Goal: Transaction & Acquisition: Purchase product/service

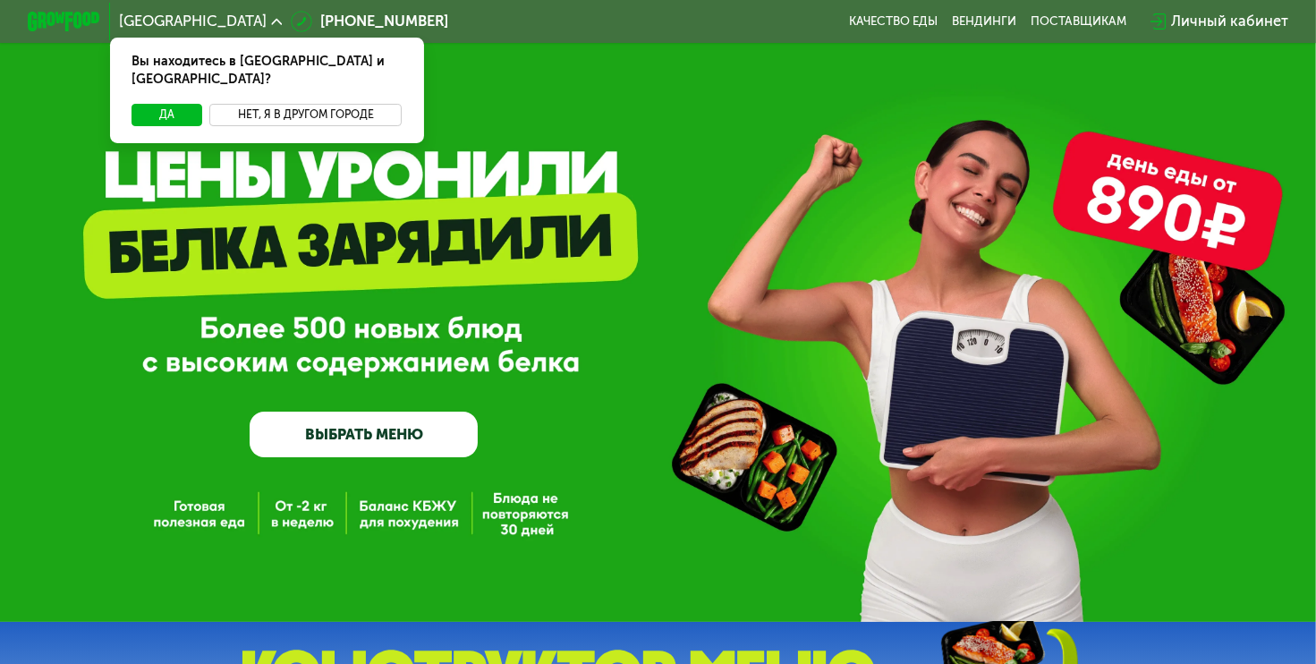
click at [264, 104] on button "Нет, я в другом городе" at bounding box center [305, 115] width 192 height 22
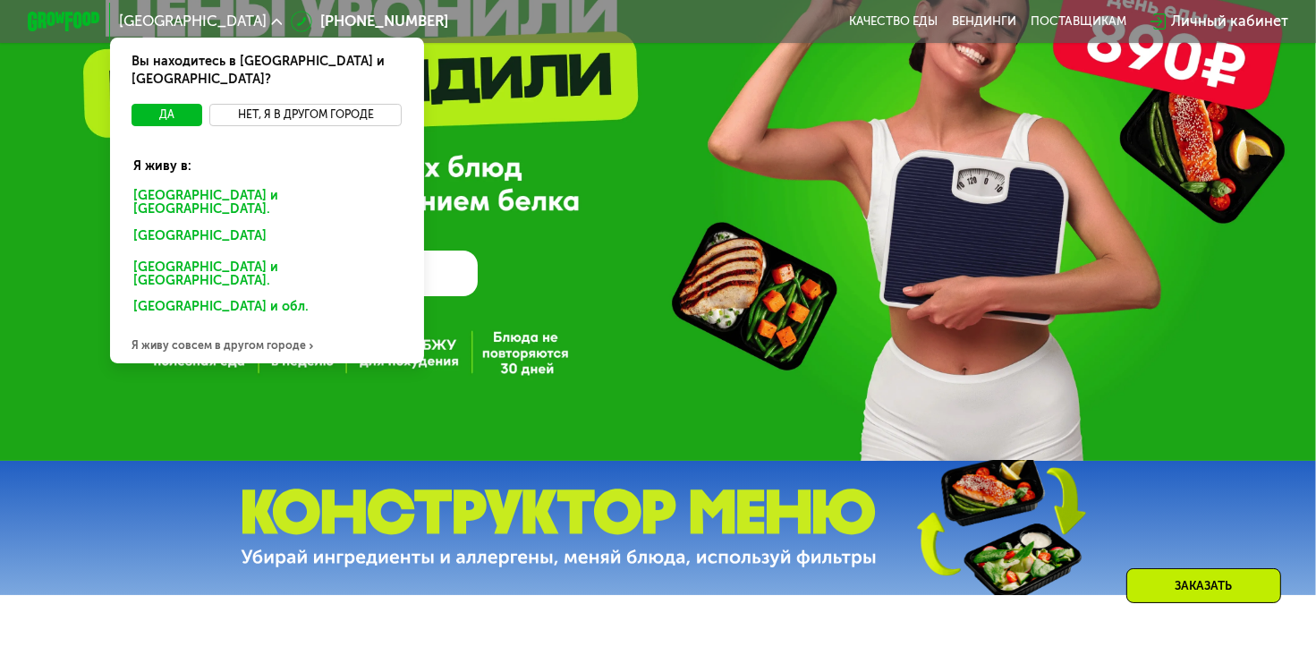
scroll to position [179, 0]
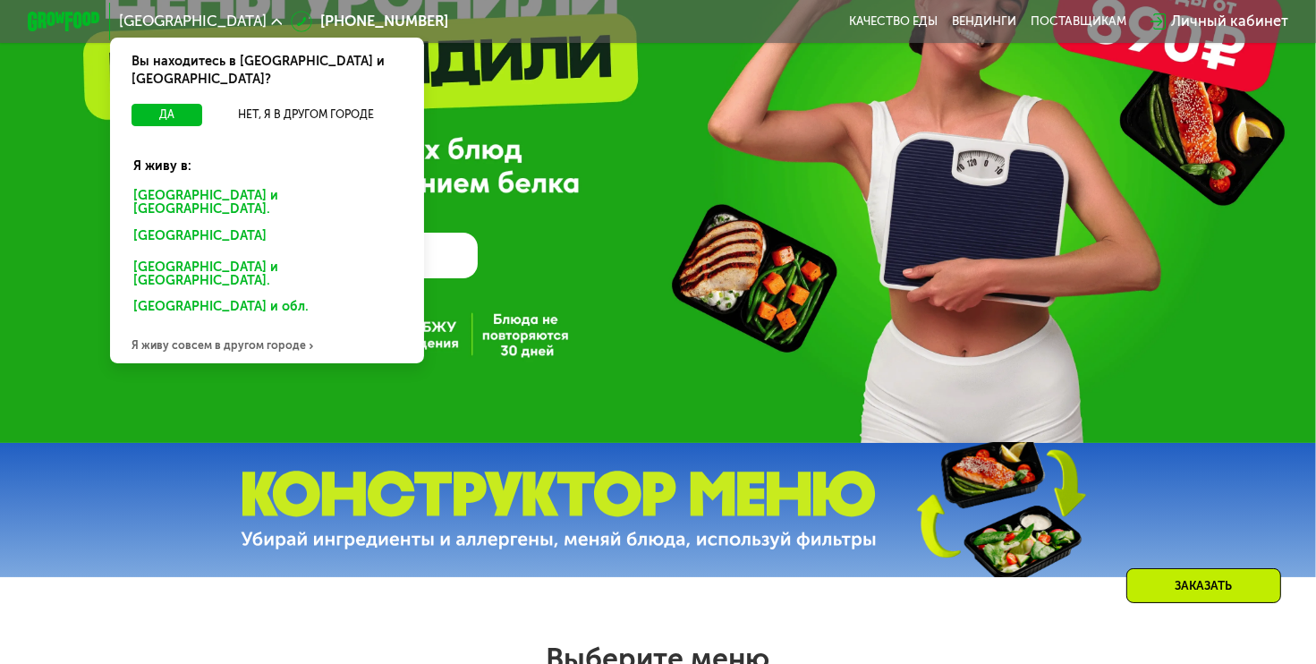
click at [222, 327] on div "Я живу совсем в другом городе" at bounding box center [267, 345] width 314 height 37
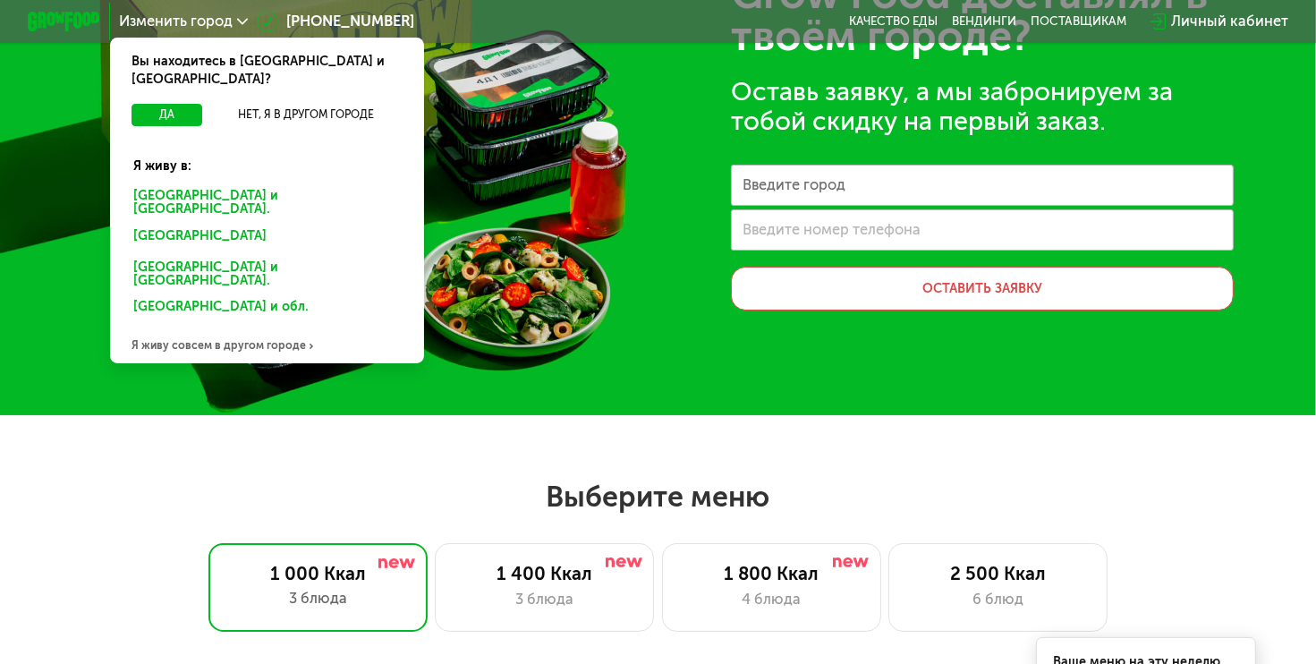
scroll to position [0, 0]
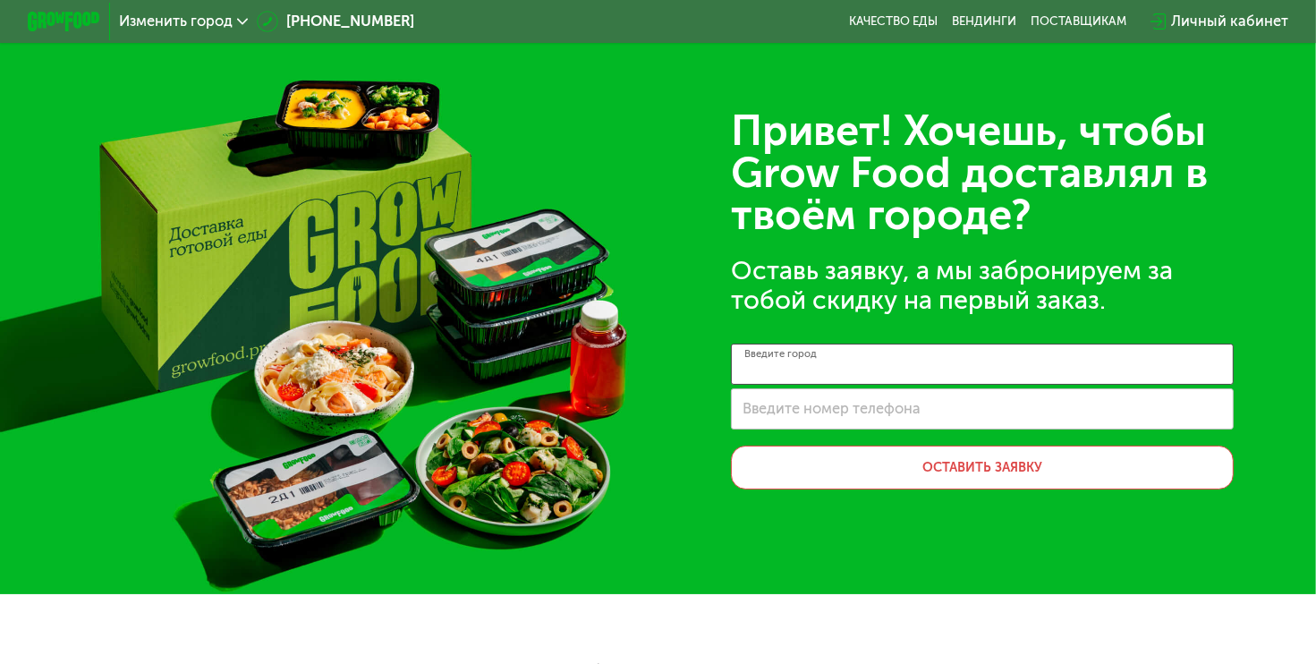
click at [818, 377] on input "Введите город" at bounding box center [982, 363] width 503 height 41
type input "*********"
click at [869, 472] on button "Оставить заявку" at bounding box center [982, 467] width 503 height 44
click at [182, 23] on span "Изменить город" at bounding box center [176, 21] width 114 height 14
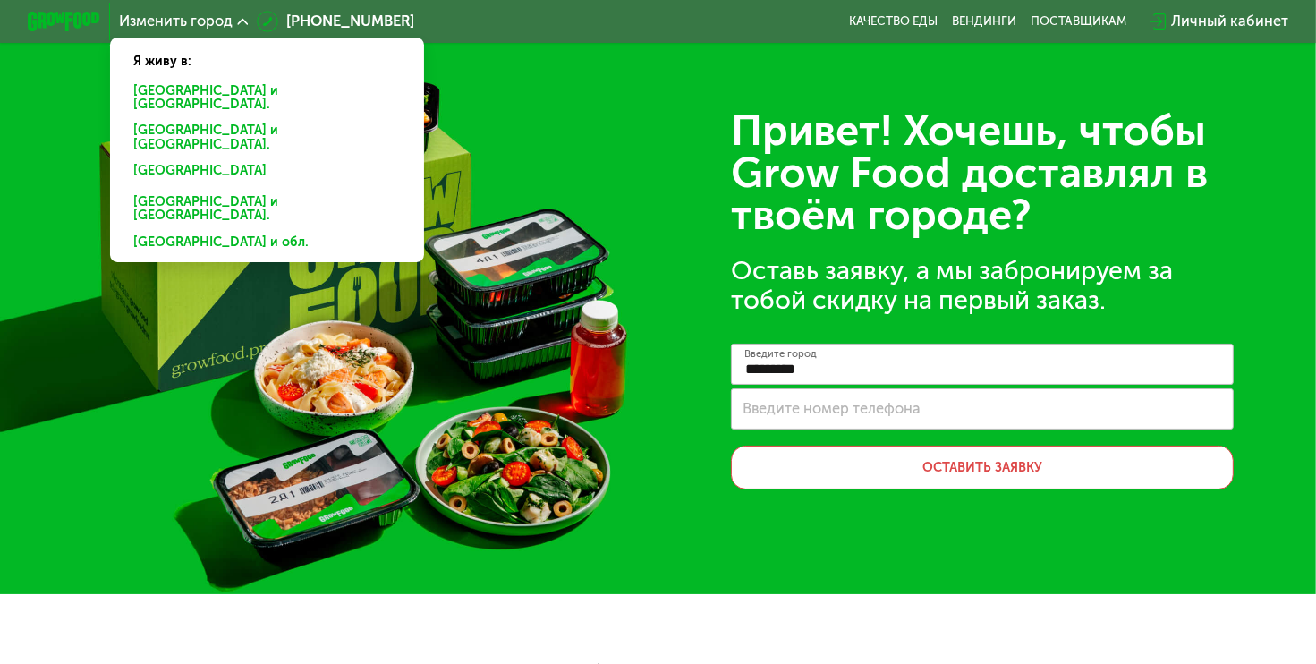
click at [189, 158] on div "[GEOGRAPHIC_DATA] и [GEOGRAPHIC_DATA]." at bounding box center [267, 173] width 293 height 30
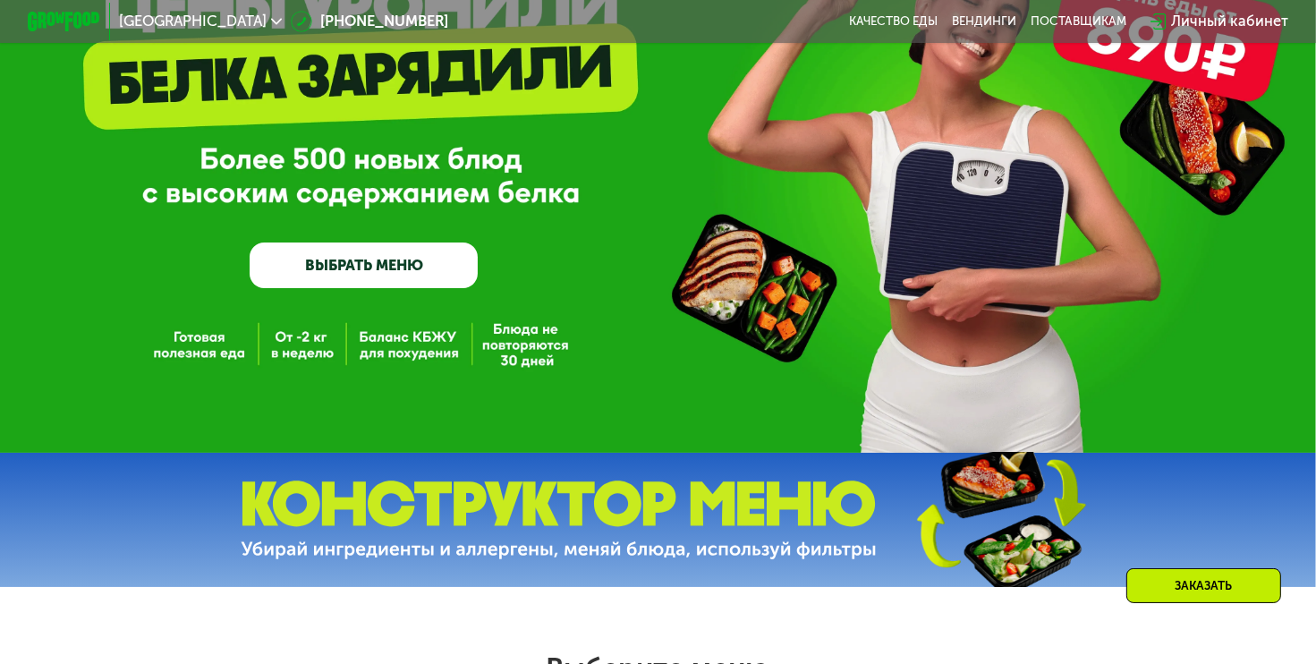
scroll to position [89, 0]
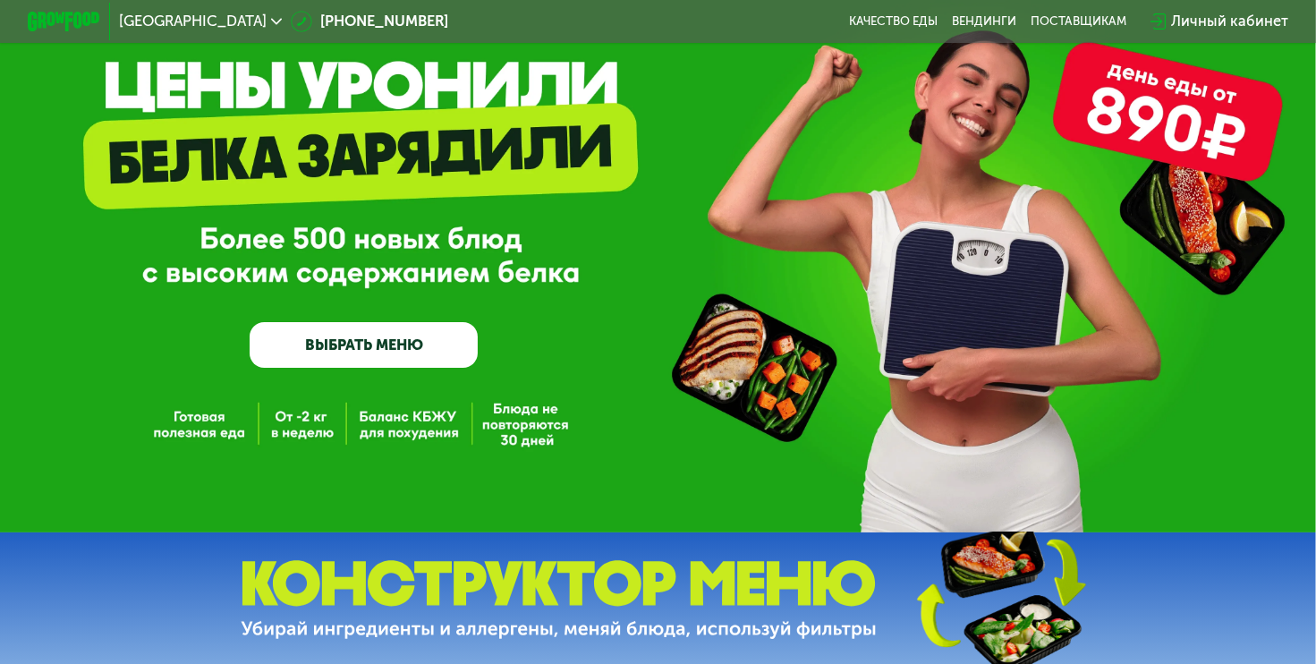
click at [372, 356] on link "ВЫБРАТЬ МЕНЮ" at bounding box center [363, 345] width 227 height 46
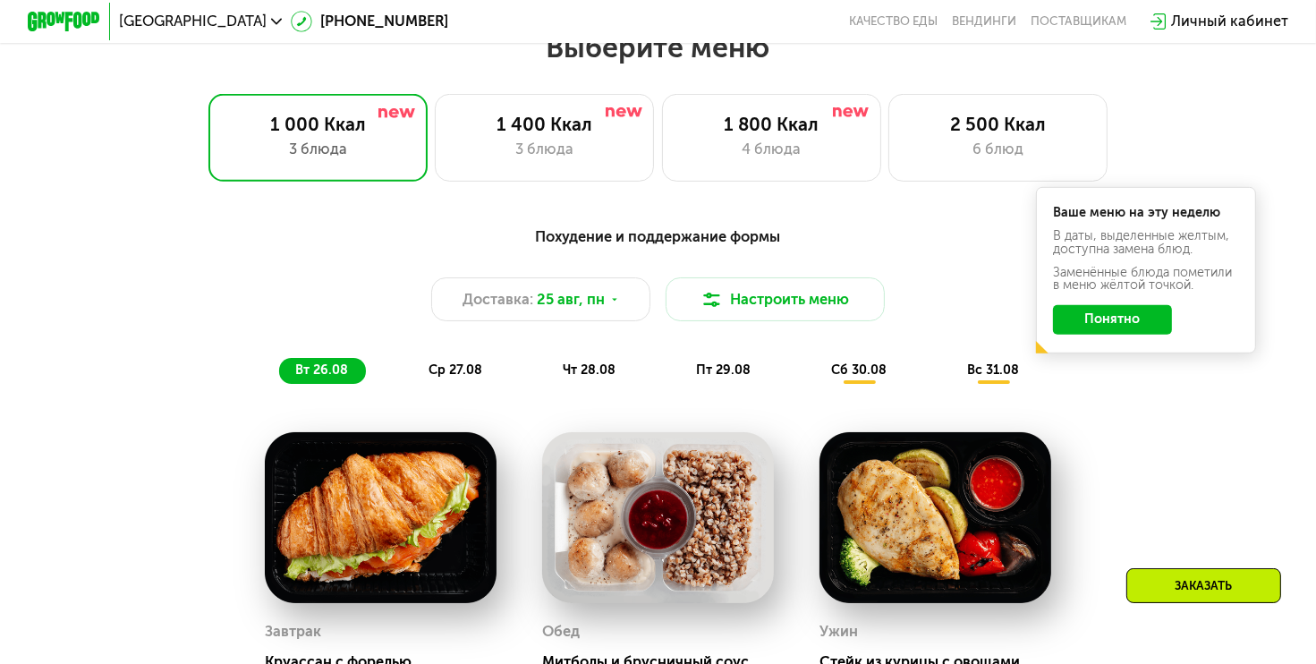
scroll to position [515, 0]
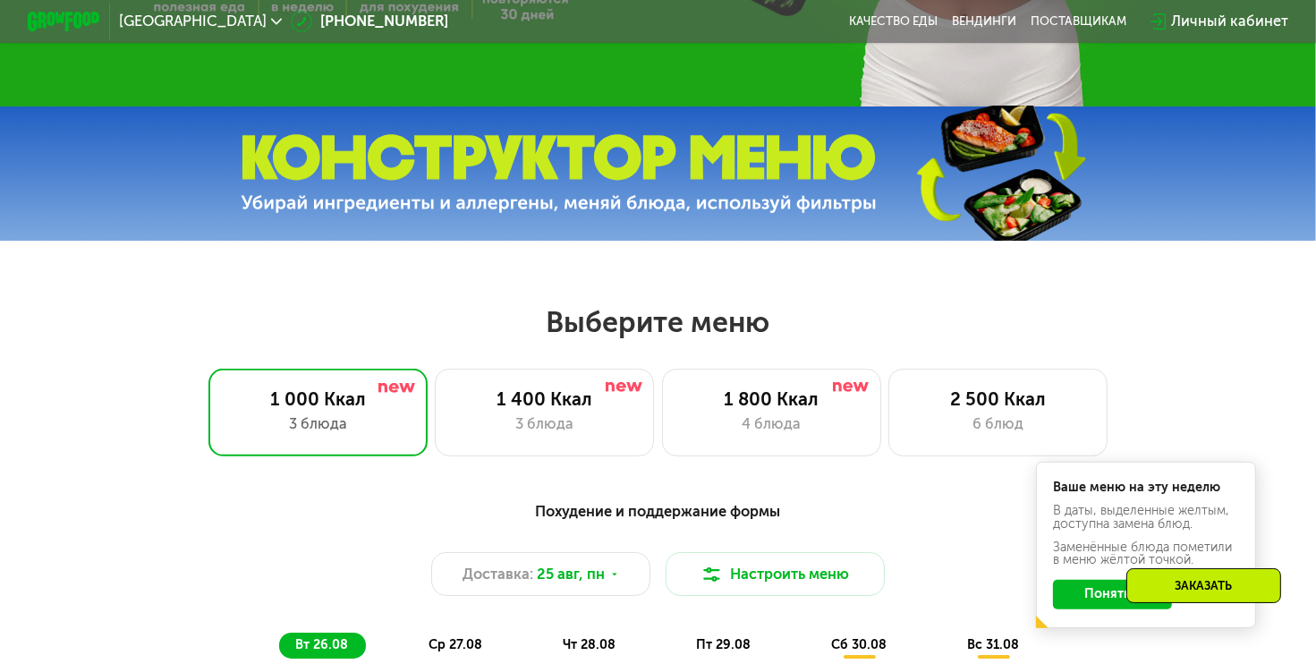
click at [1088, 601] on button "Понятно" at bounding box center [1113, 595] width 120 height 30
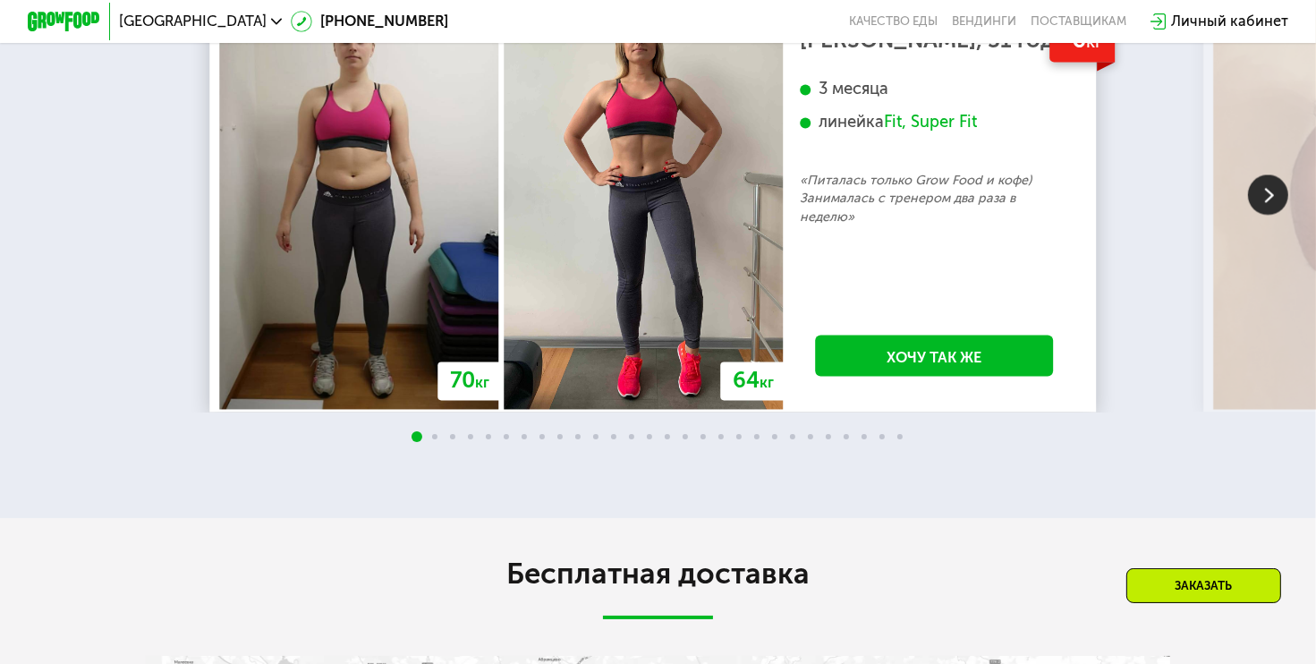
scroll to position [3288, 0]
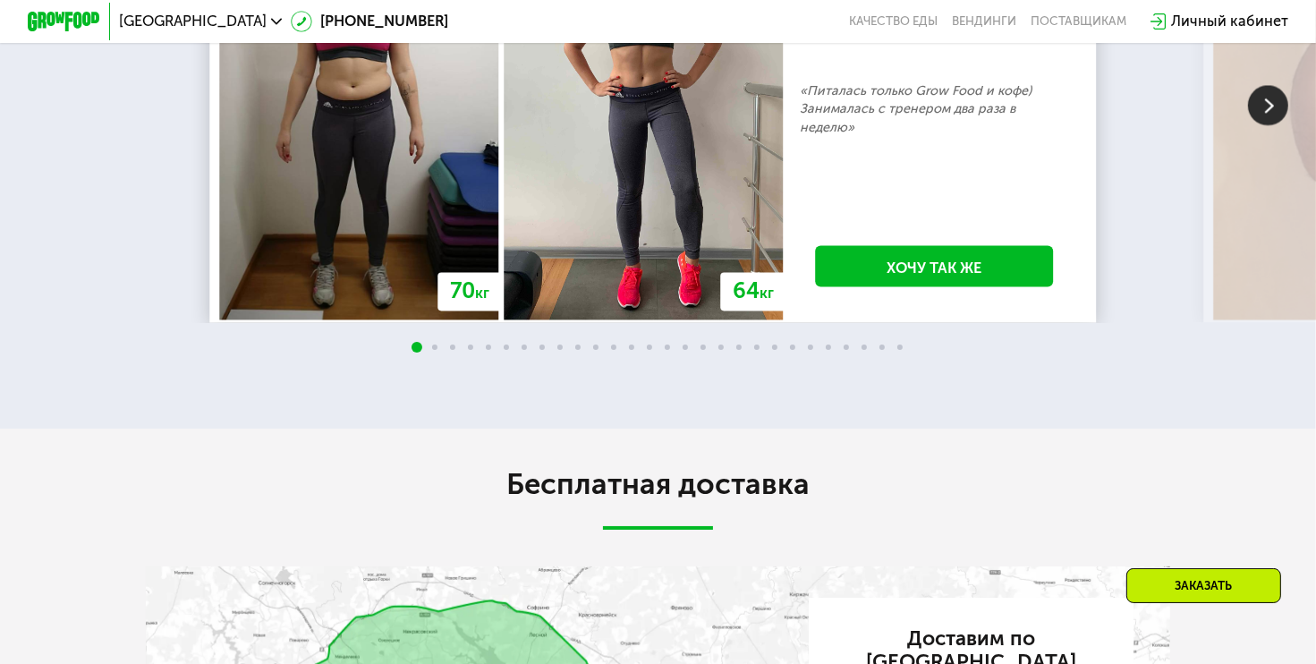
click at [1268, 123] on img at bounding box center [1268, 105] width 40 height 40
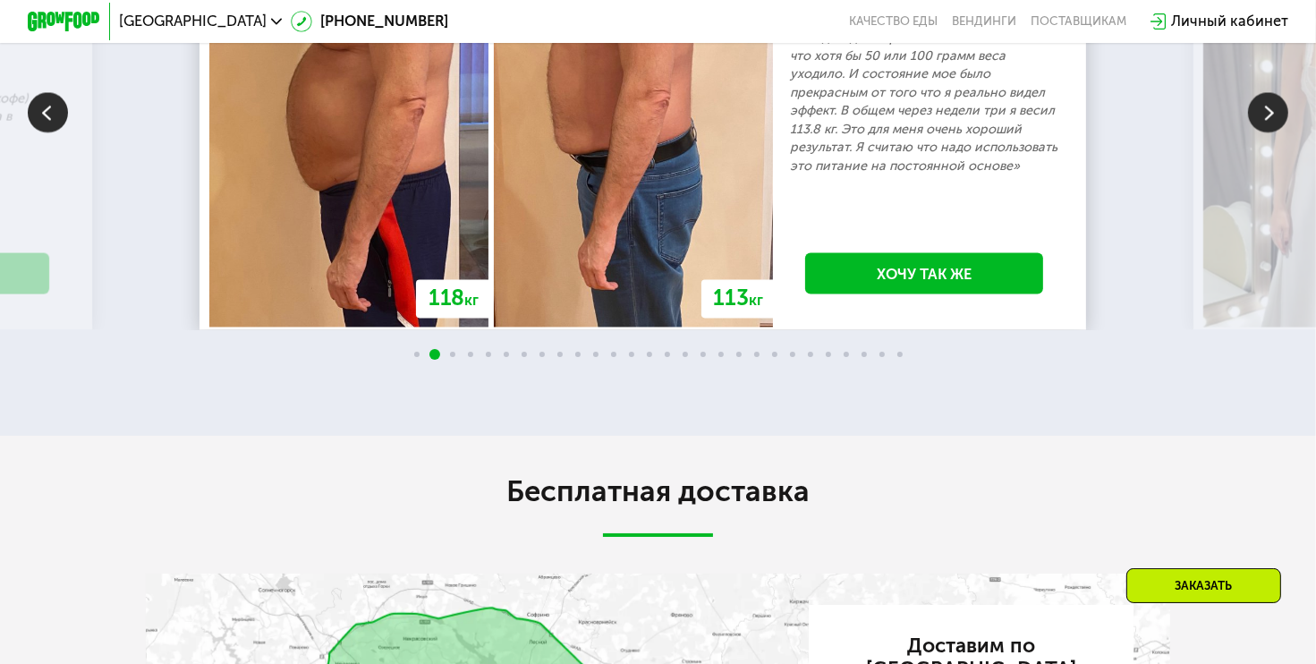
scroll to position [3378, 0]
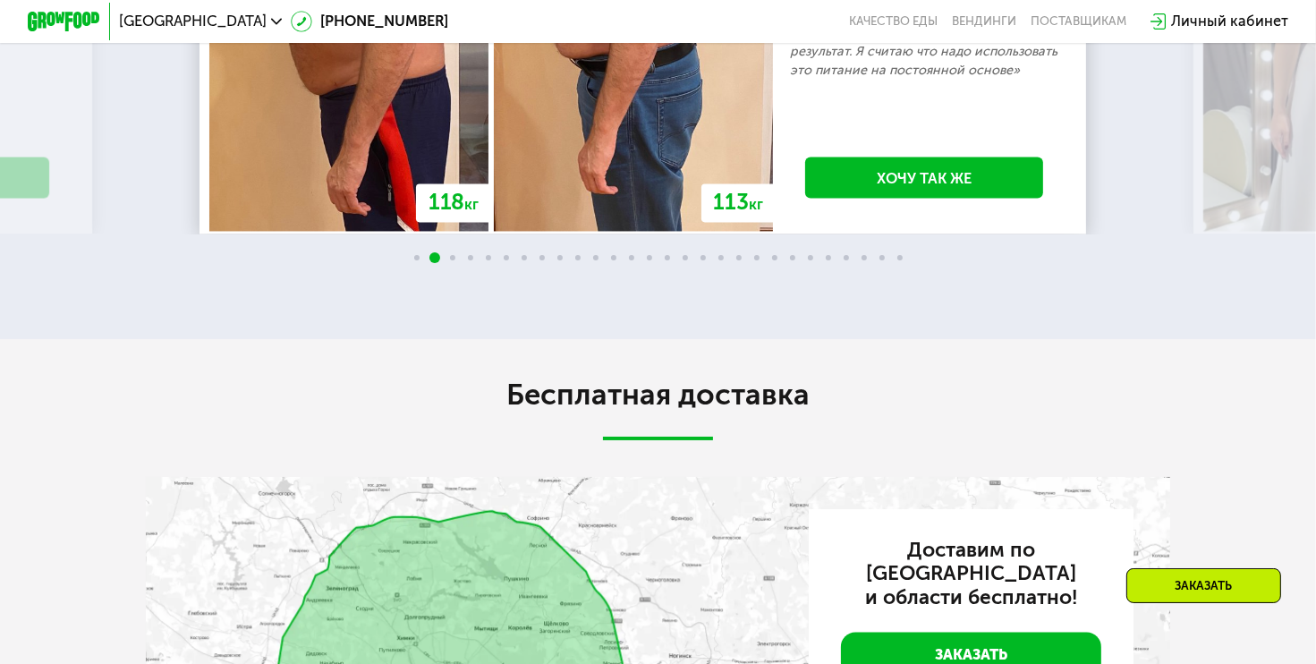
click at [1272, 36] on img at bounding box center [1268, 16] width 40 height 40
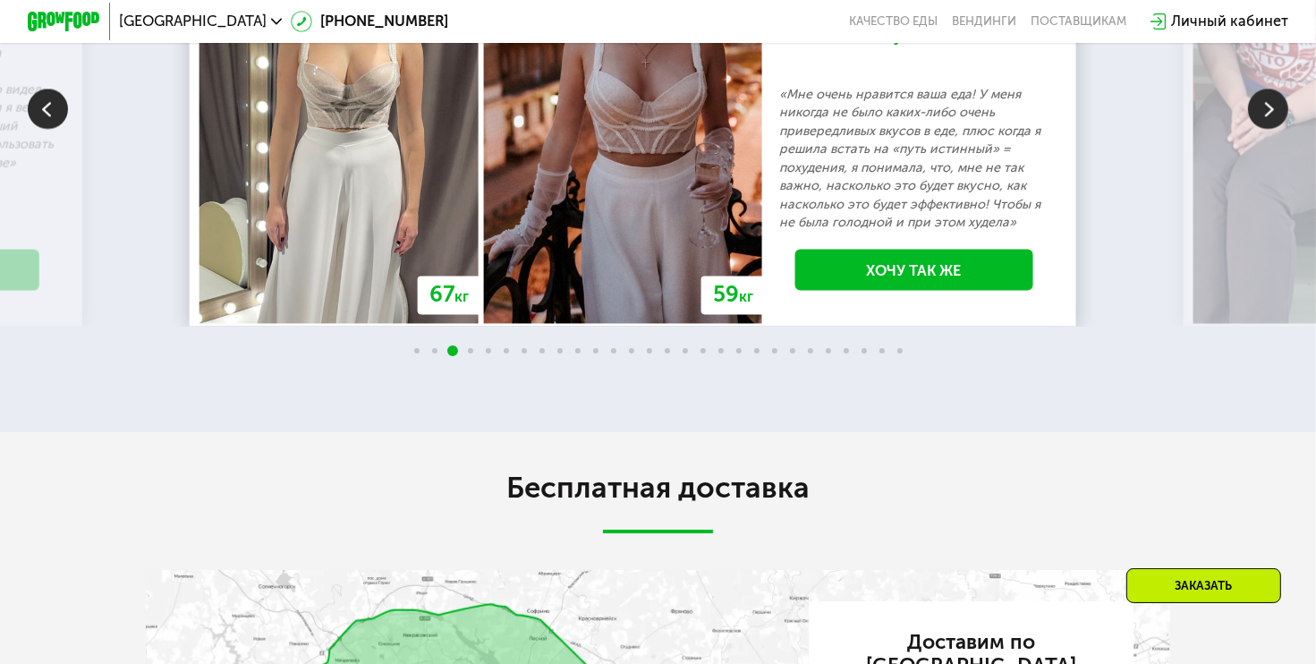
scroll to position [3288, 0]
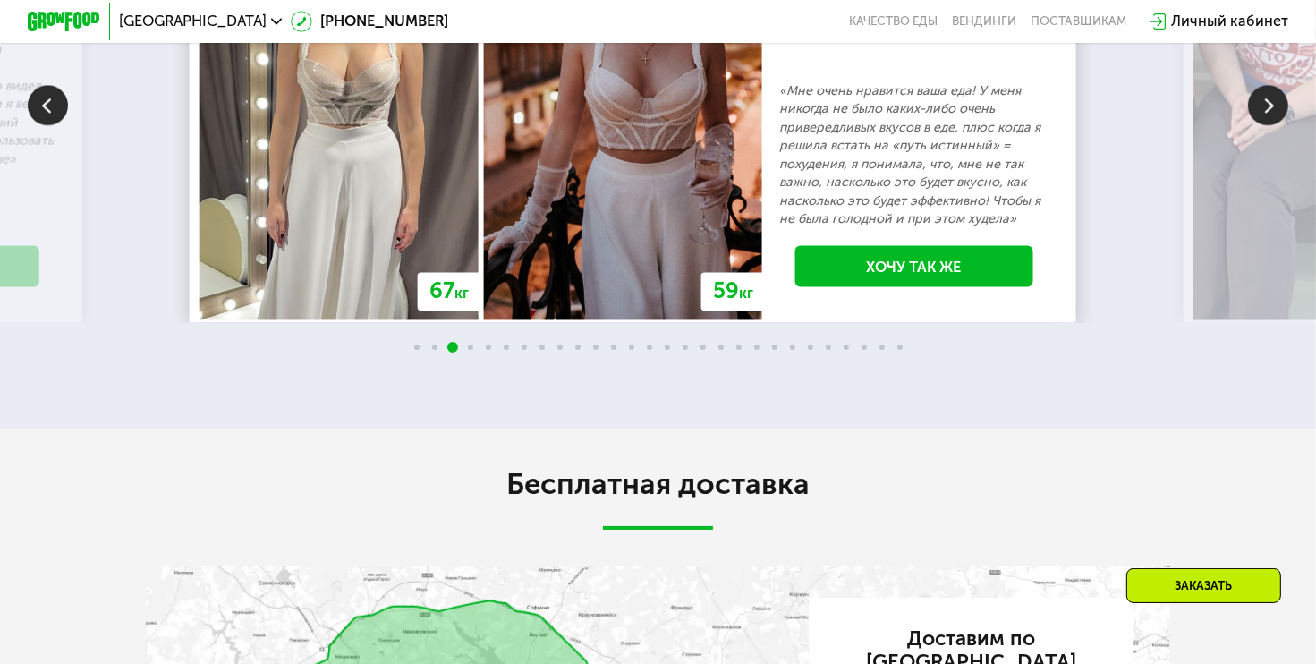
click at [1263, 124] on img at bounding box center [1268, 105] width 40 height 40
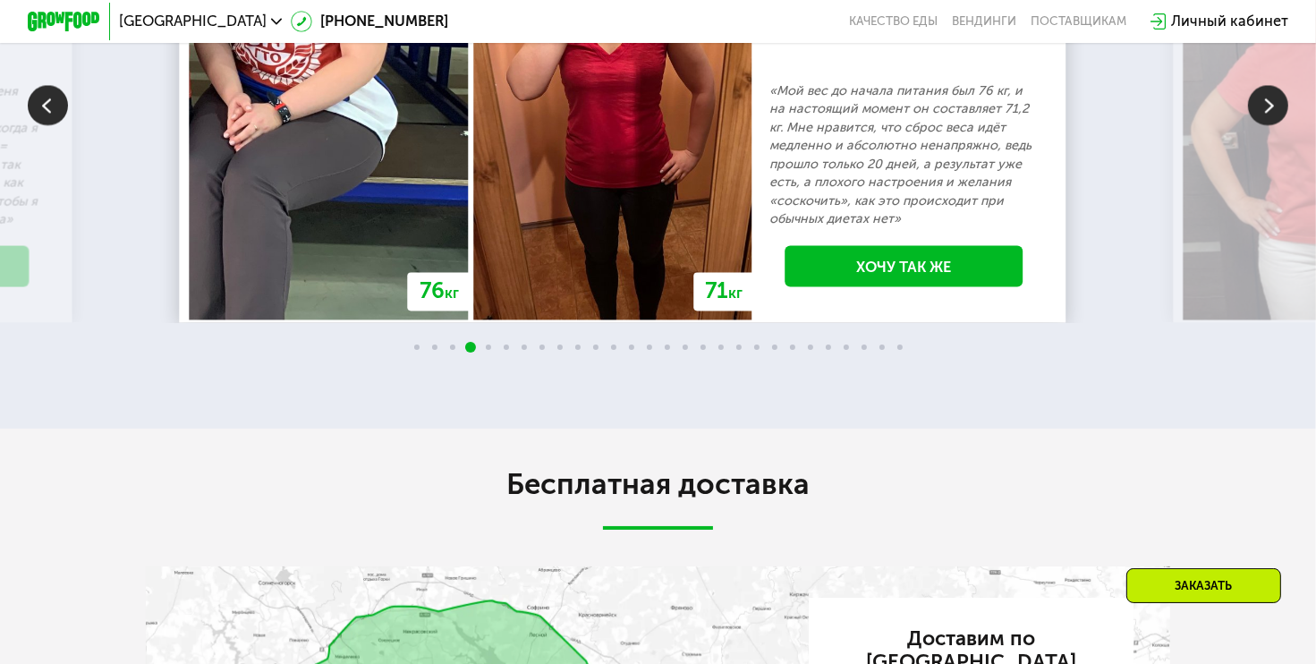
click at [1268, 125] on img at bounding box center [1268, 105] width 40 height 40
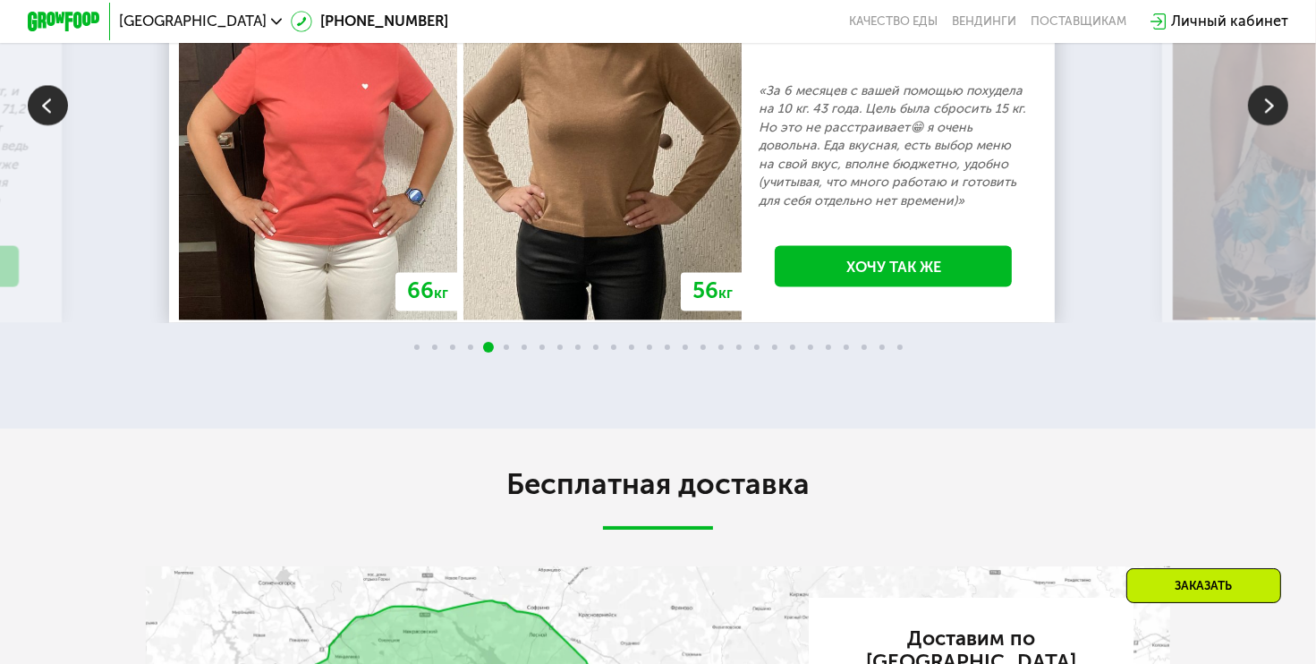
click at [1271, 125] on img at bounding box center [1268, 105] width 40 height 40
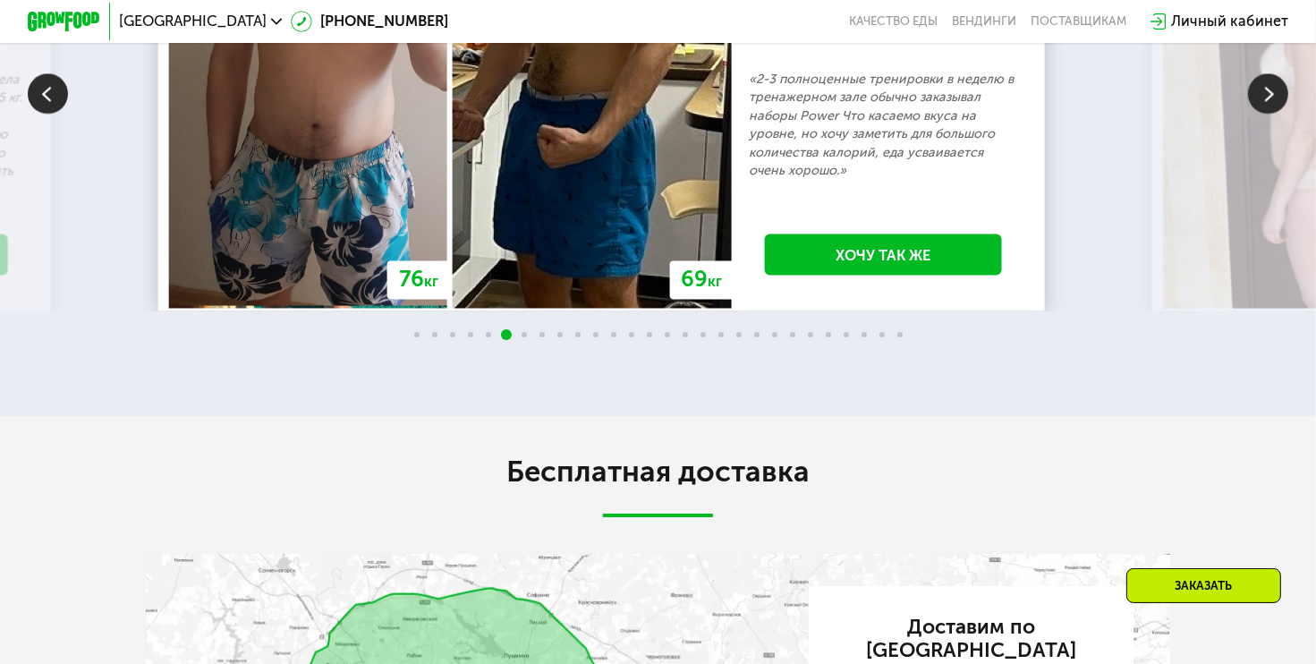
scroll to position [3378, 0]
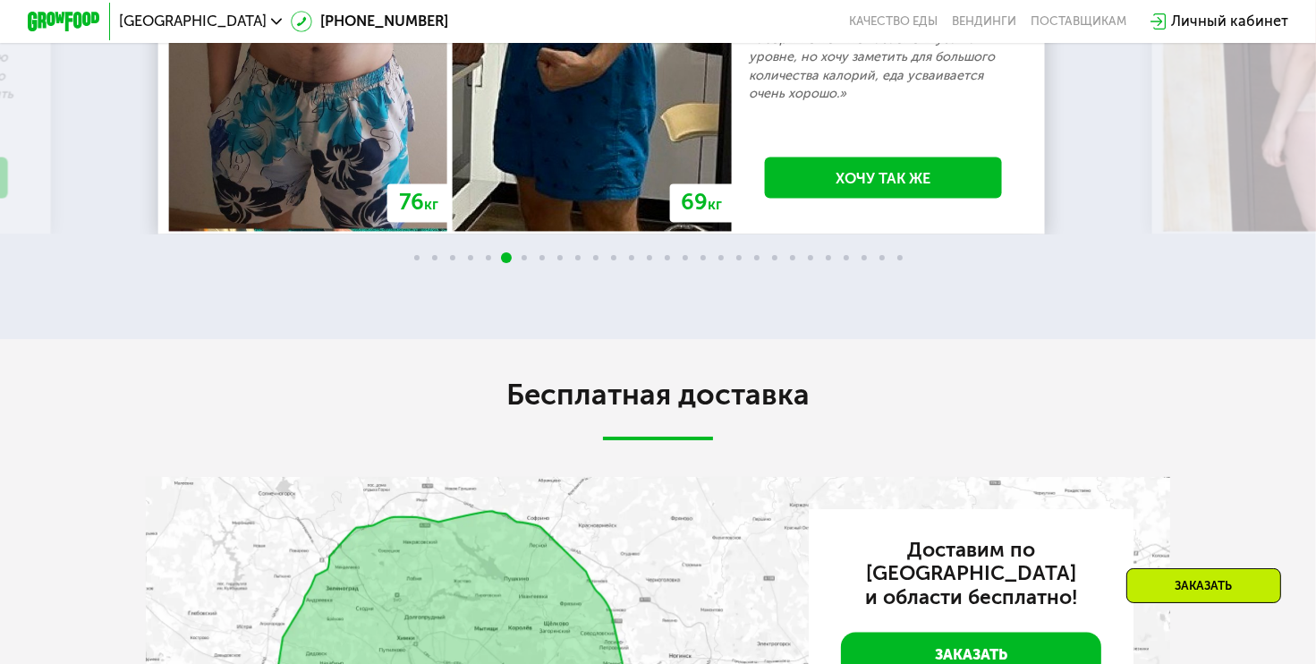
click at [1265, 36] on img at bounding box center [1268, 16] width 40 height 40
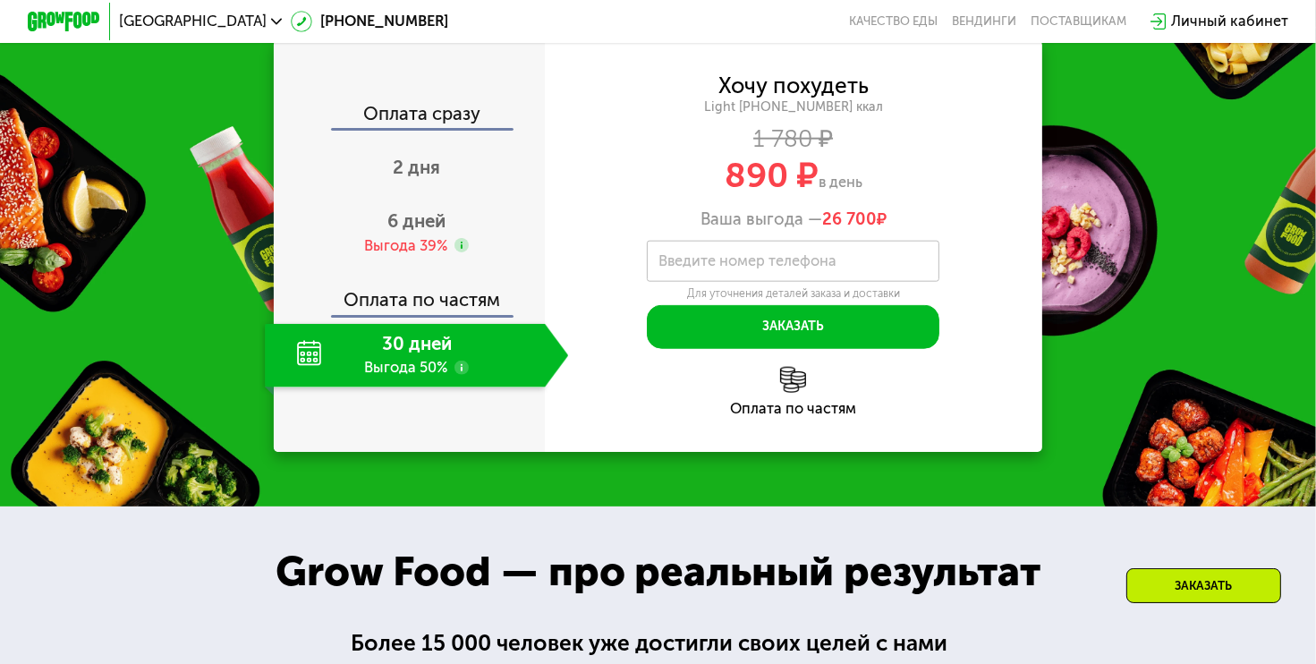
scroll to position [1857, 0]
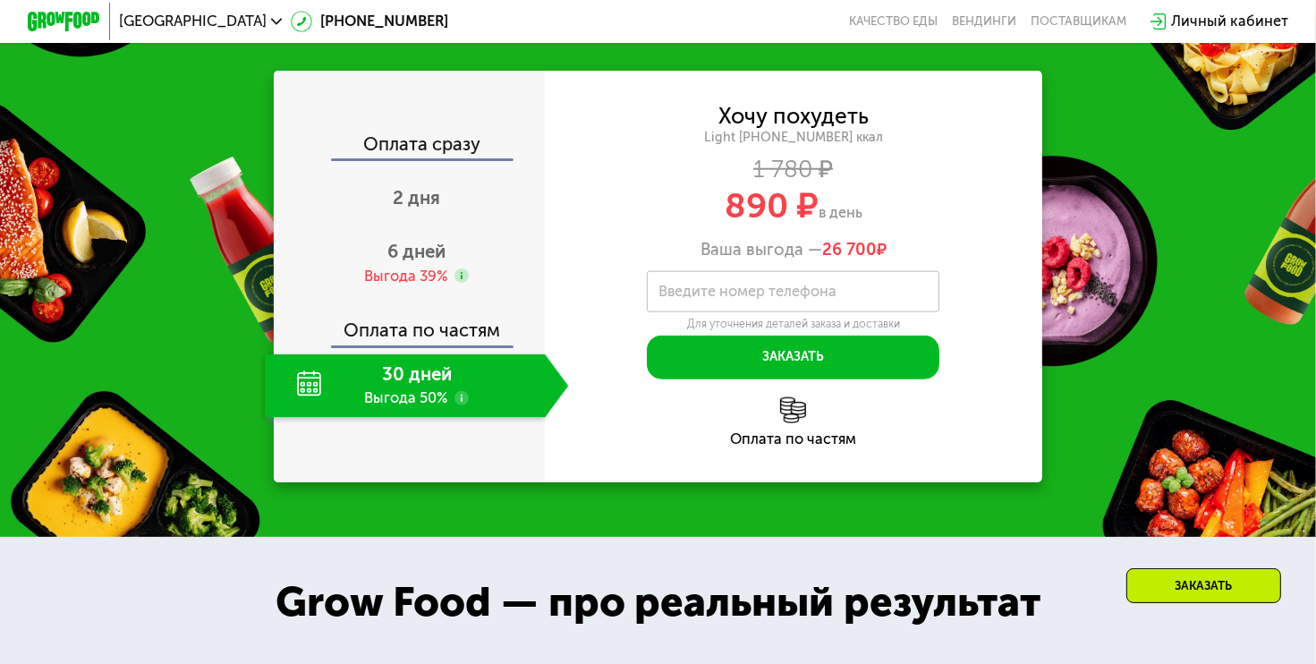
drag, startPoint x: 187, startPoint y: 364, endPoint x: 220, endPoint y: 360, distance: 33.4
click at [187, 364] on div "Закажи Grow Food, чтобы сохранять форму все лето! Оплата сразу 2 дня 6 дней Выг…" at bounding box center [658, 244] width 1316 height 585
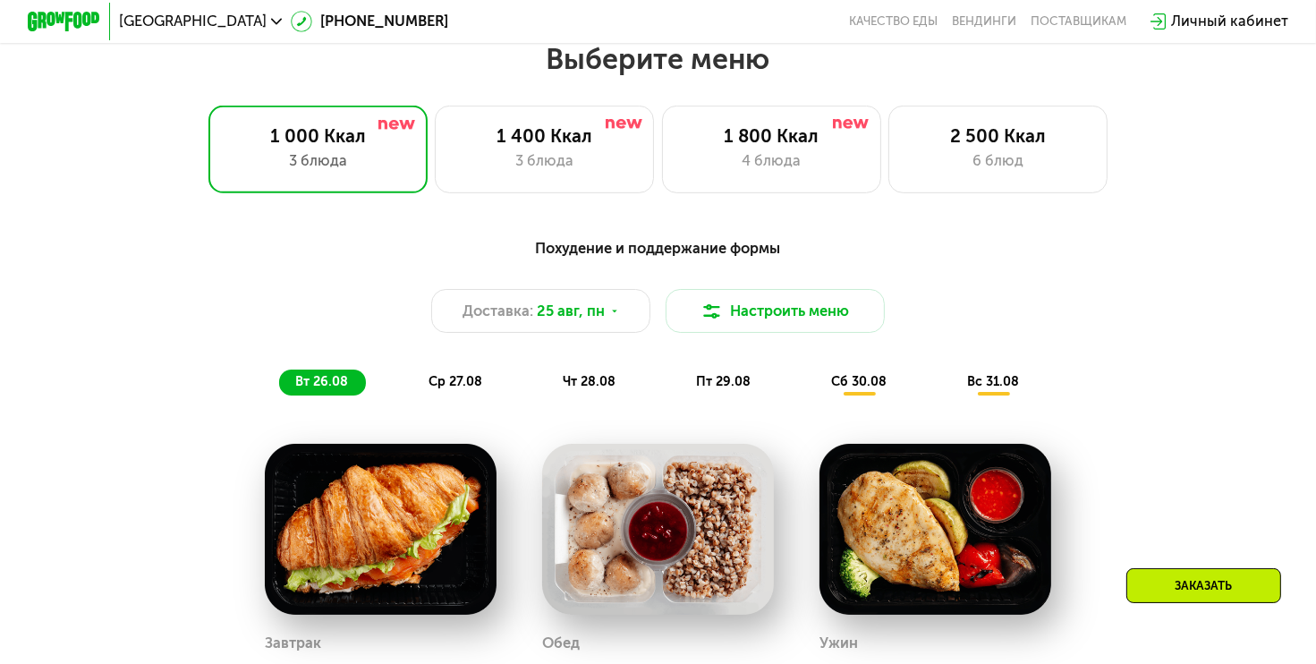
scroll to position [784, 0]
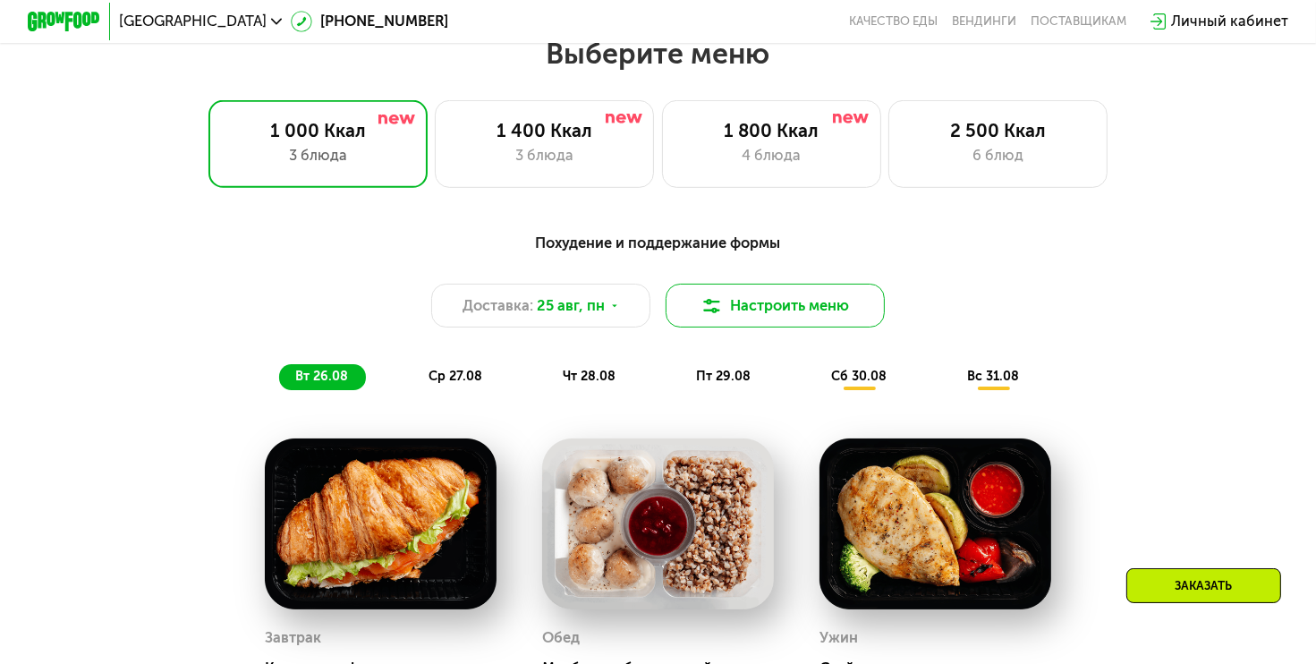
click at [761, 321] on button "Настроить меню" at bounding box center [775, 306] width 219 height 44
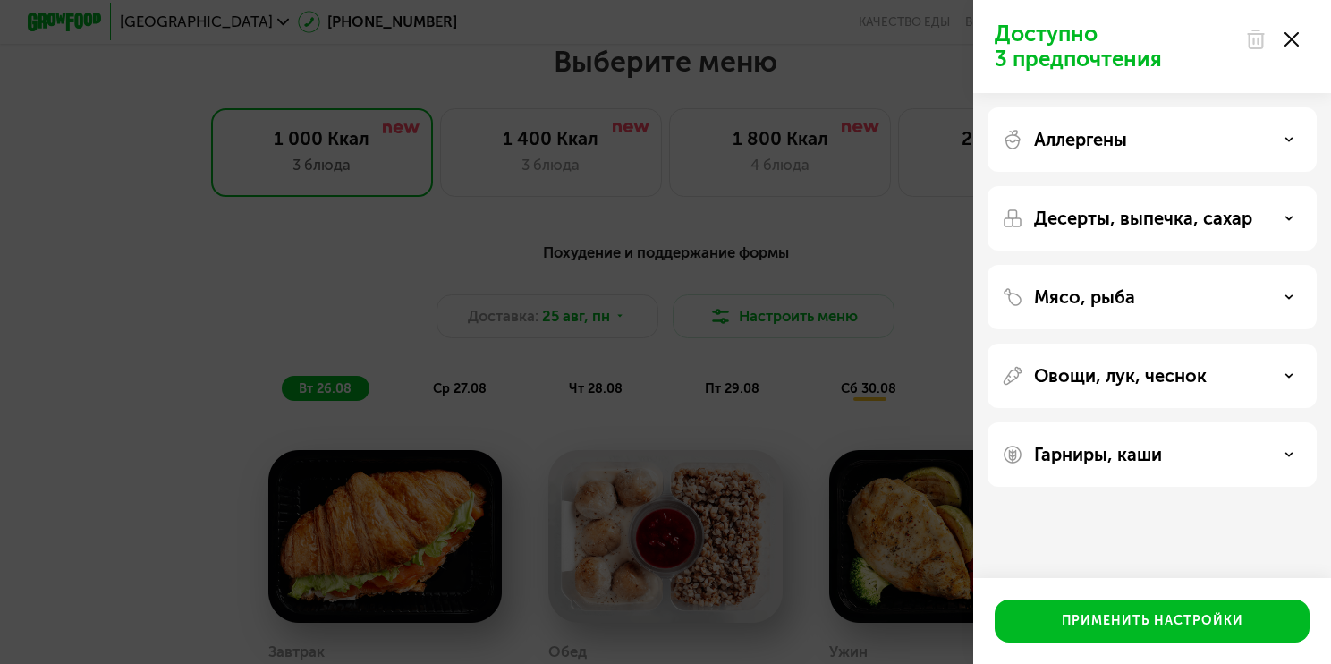
click at [1297, 37] on icon at bounding box center [1292, 39] width 14 height 14
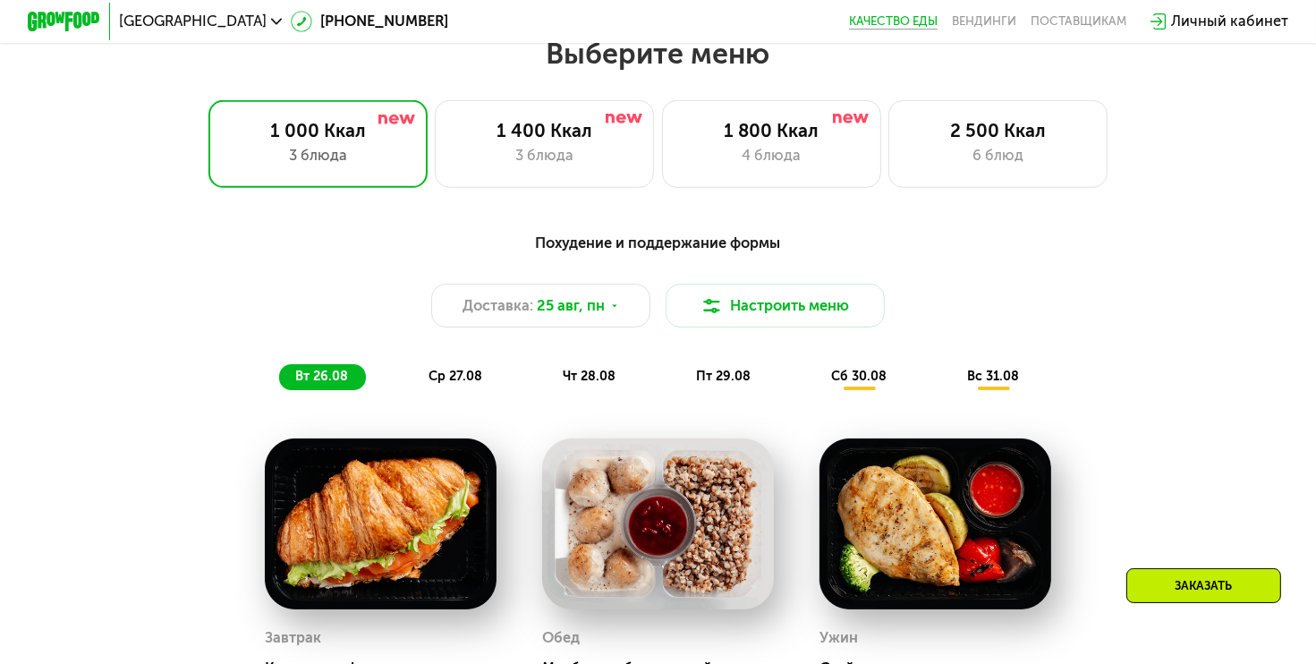
click at [913, 15] on link "Качество еды" at bounding box center [893, 21] width 89 height 14
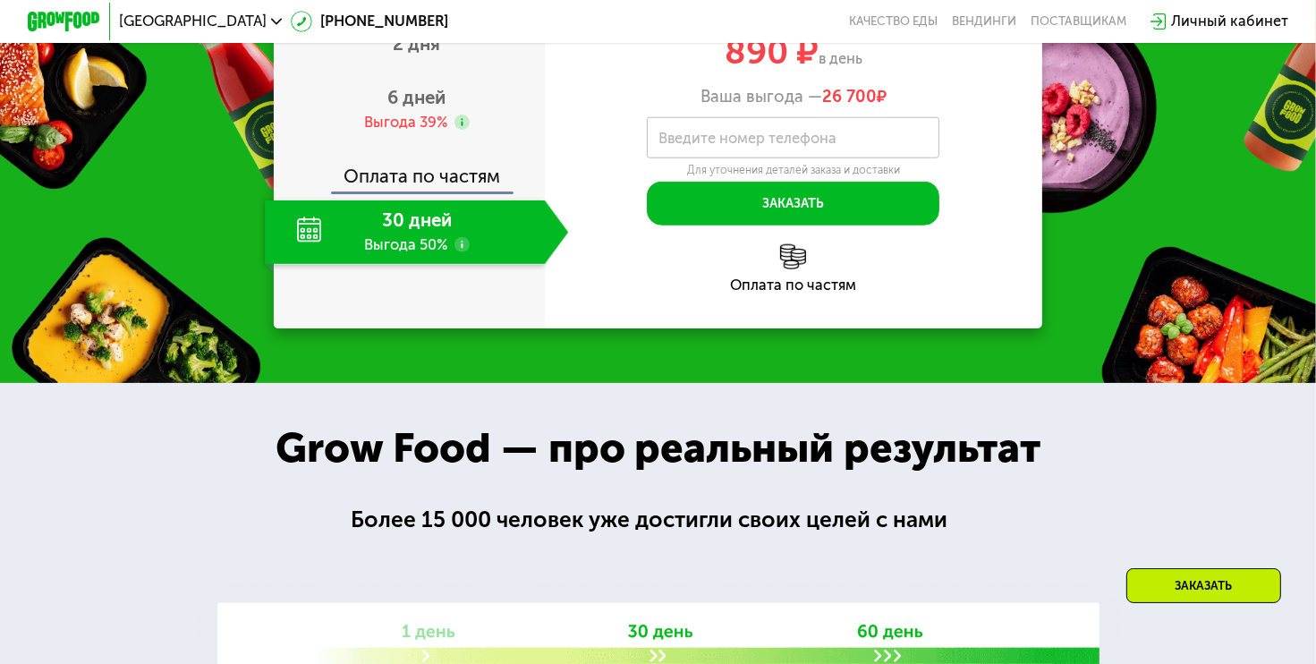
scroll to position [1878, 0]
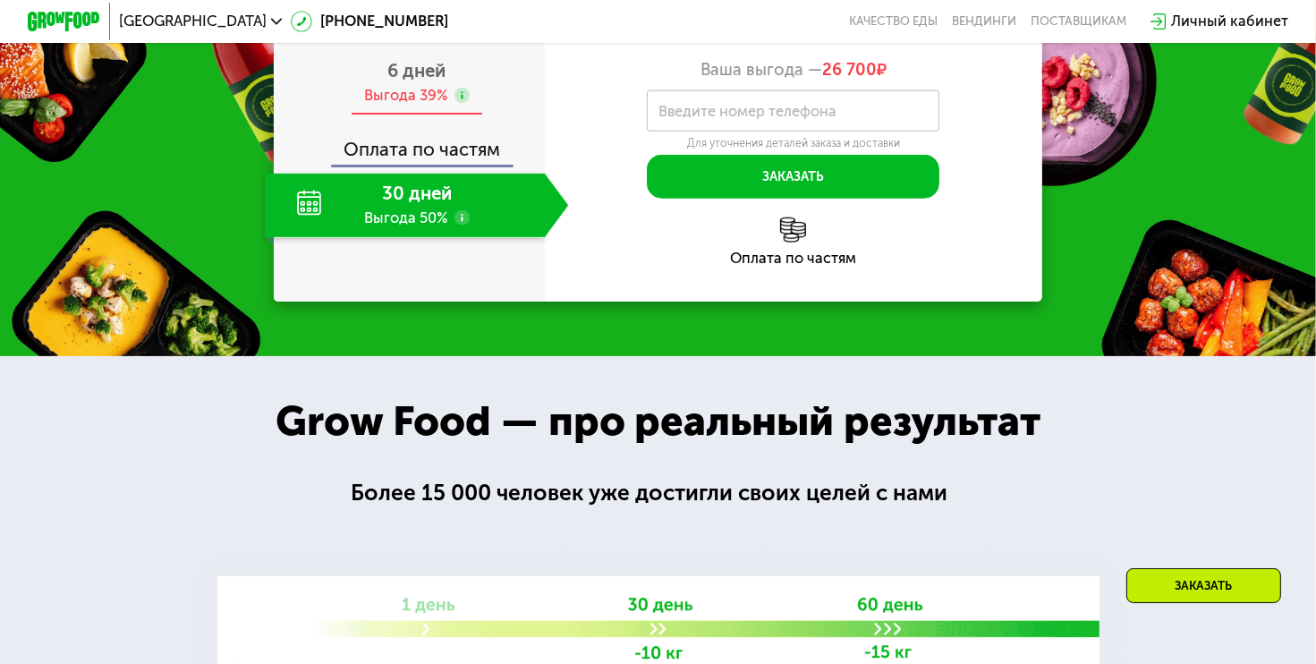
click at [419, 106] on div "Выгода 39%" at bounding box center [405, 96] width 83 height 21
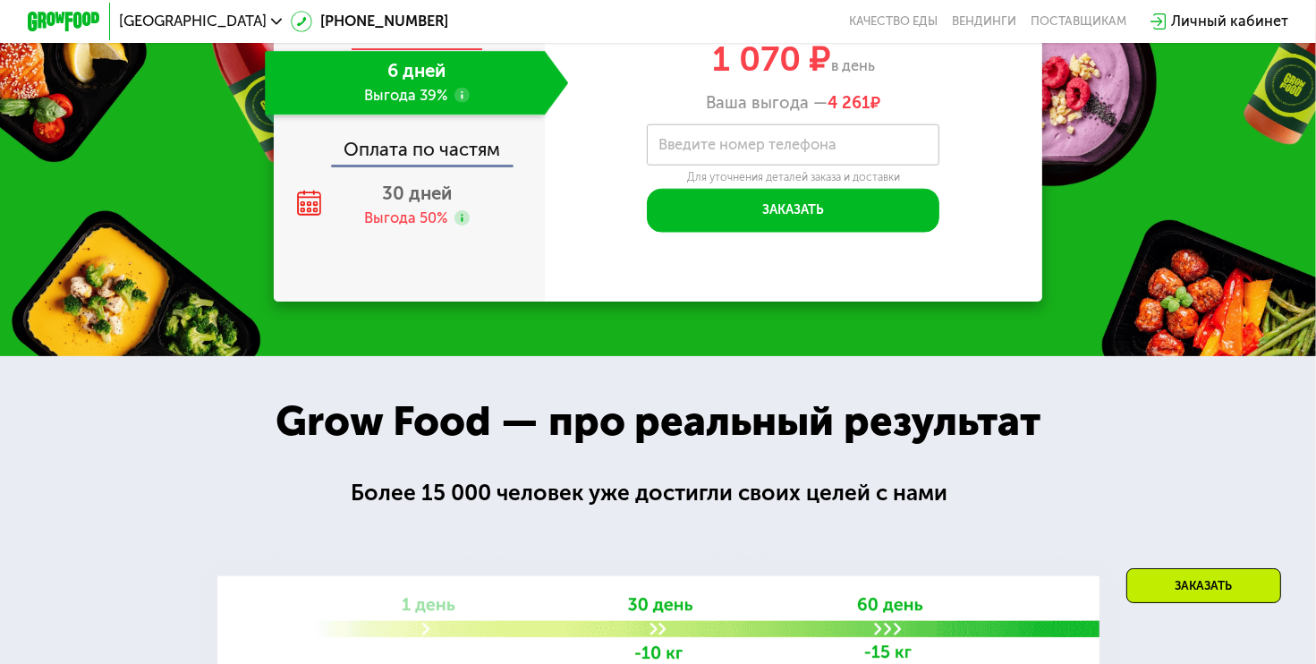
click at [432, 52] on div "2 дня" at bounding box center [416, 19] width 303 height 64
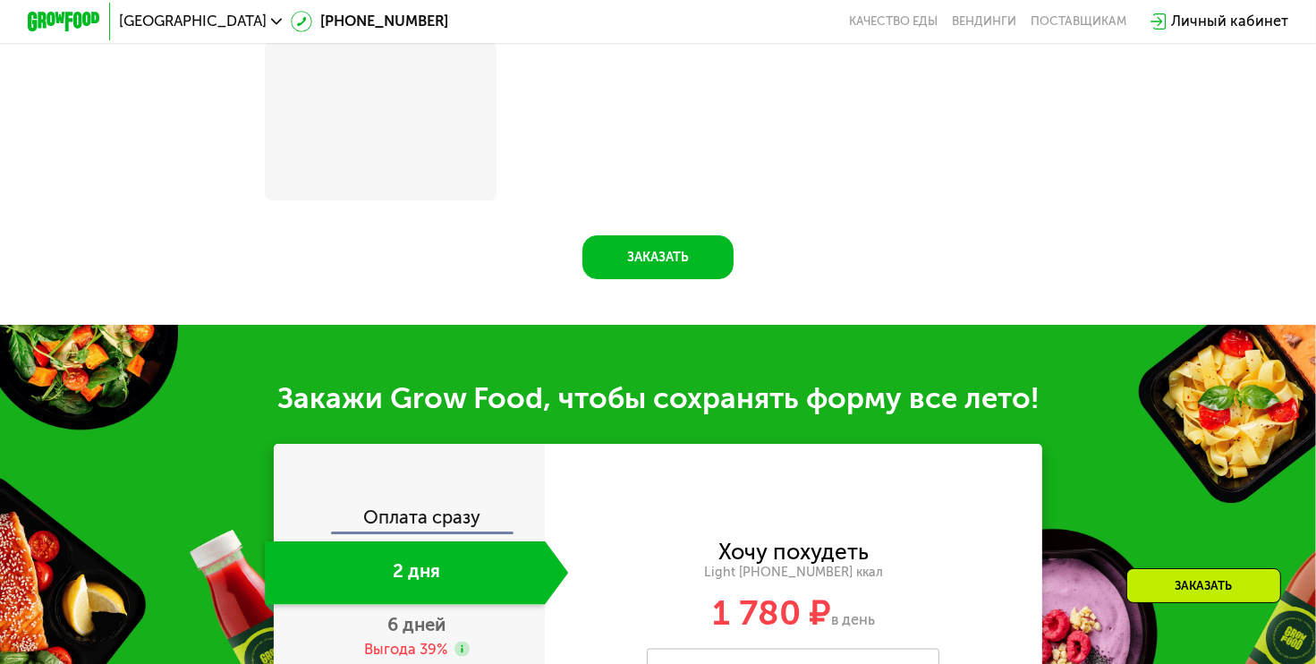
scroll to position [2275, 0]
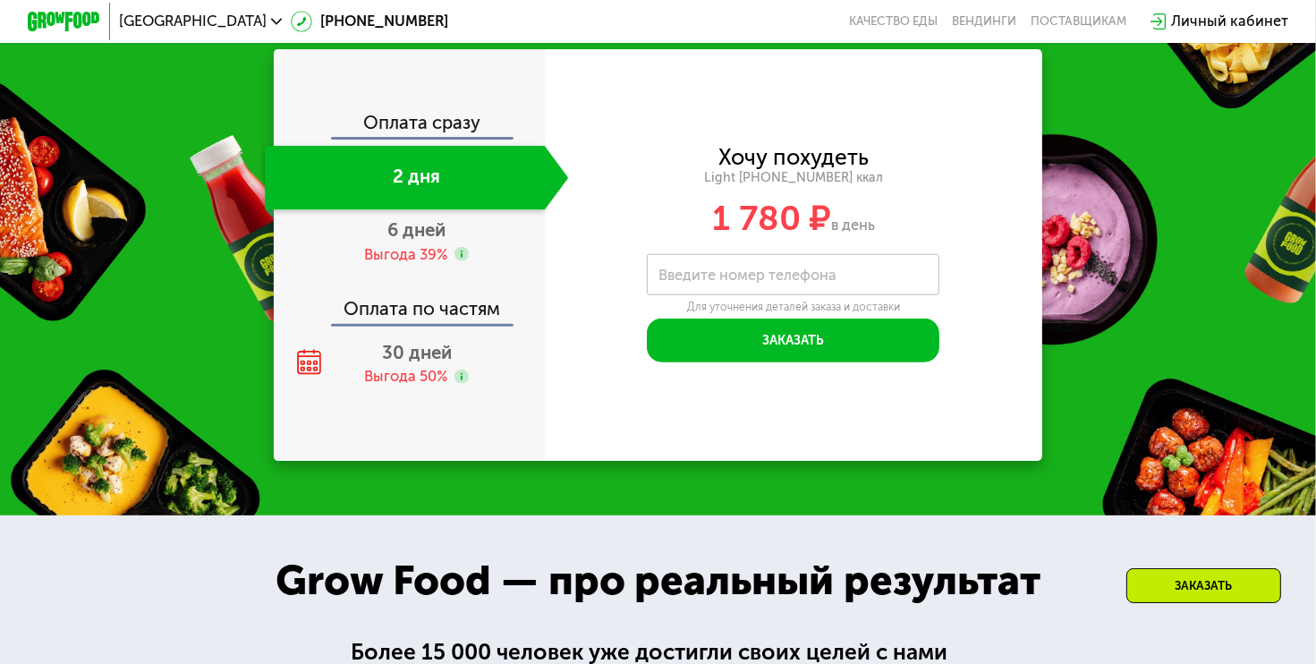
click at [406, 324] on div "Оплата по частям" at bounding box center [410, 303] width 268 height 42
click at [403, 363] on span "30 дней" at bounding box center [417, 352] width 70 height 21
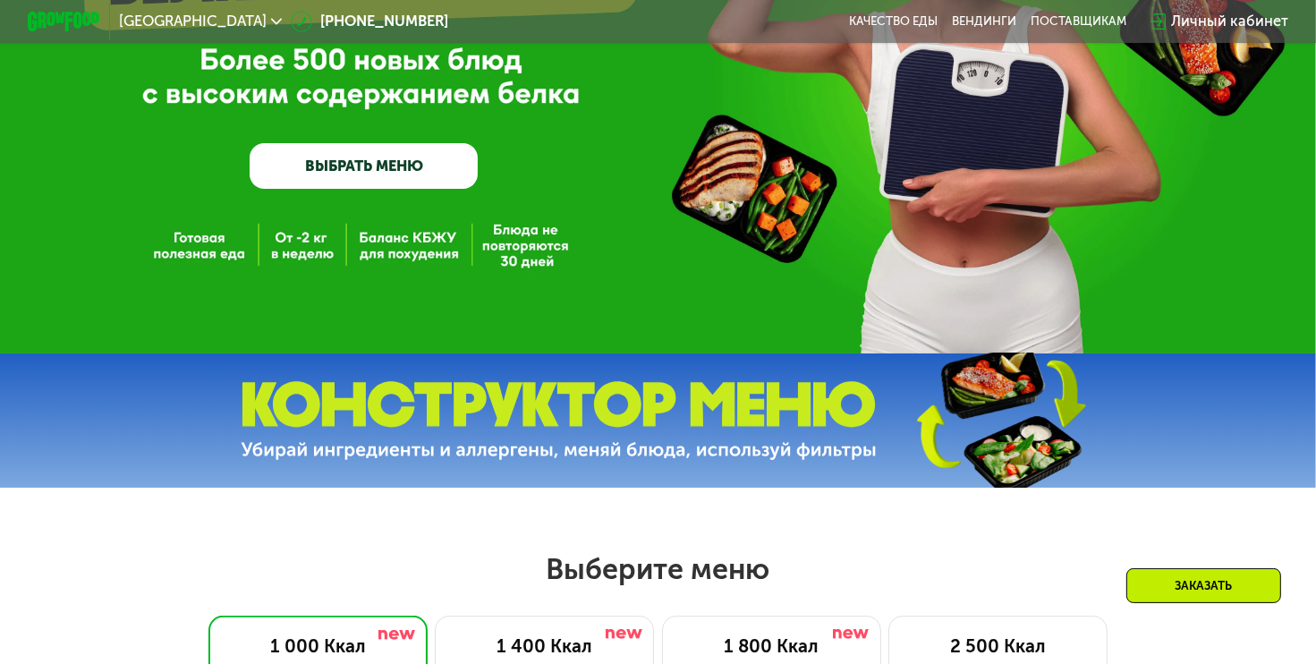
scroll to position [0, 0]
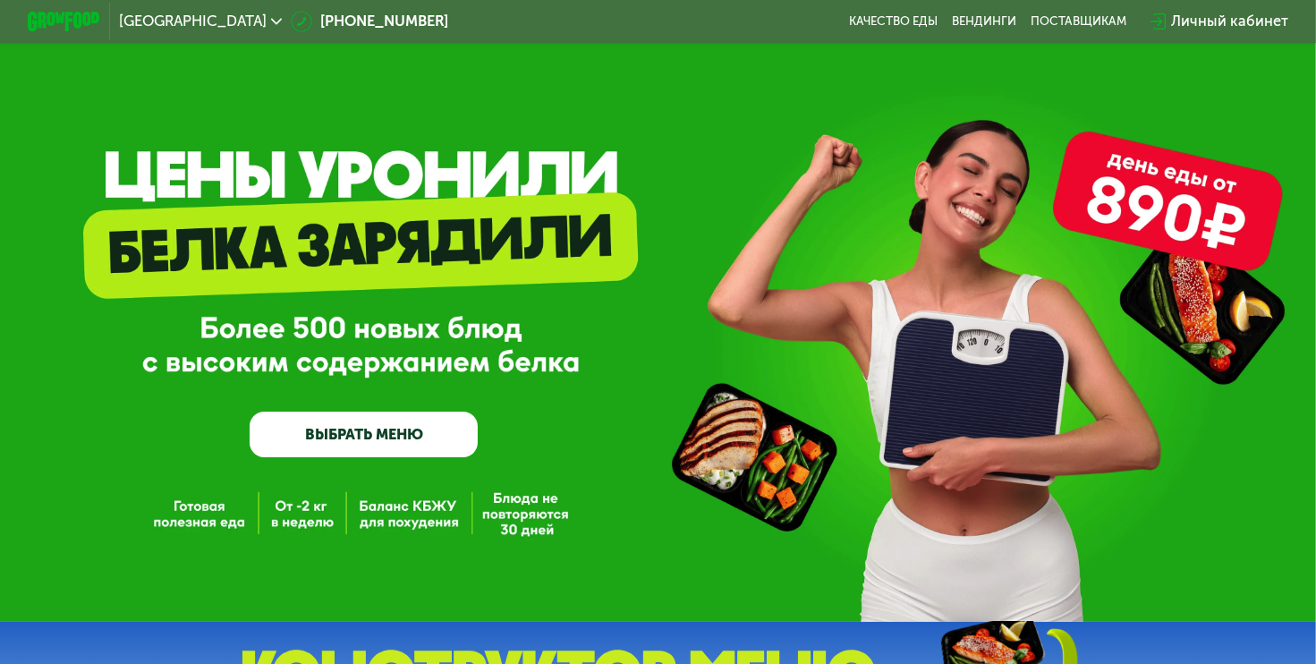
click at [437, 430] on link "ВЫБРАТЬ МЕНЮ" at bounding box center [363, 434] width 227 height 46
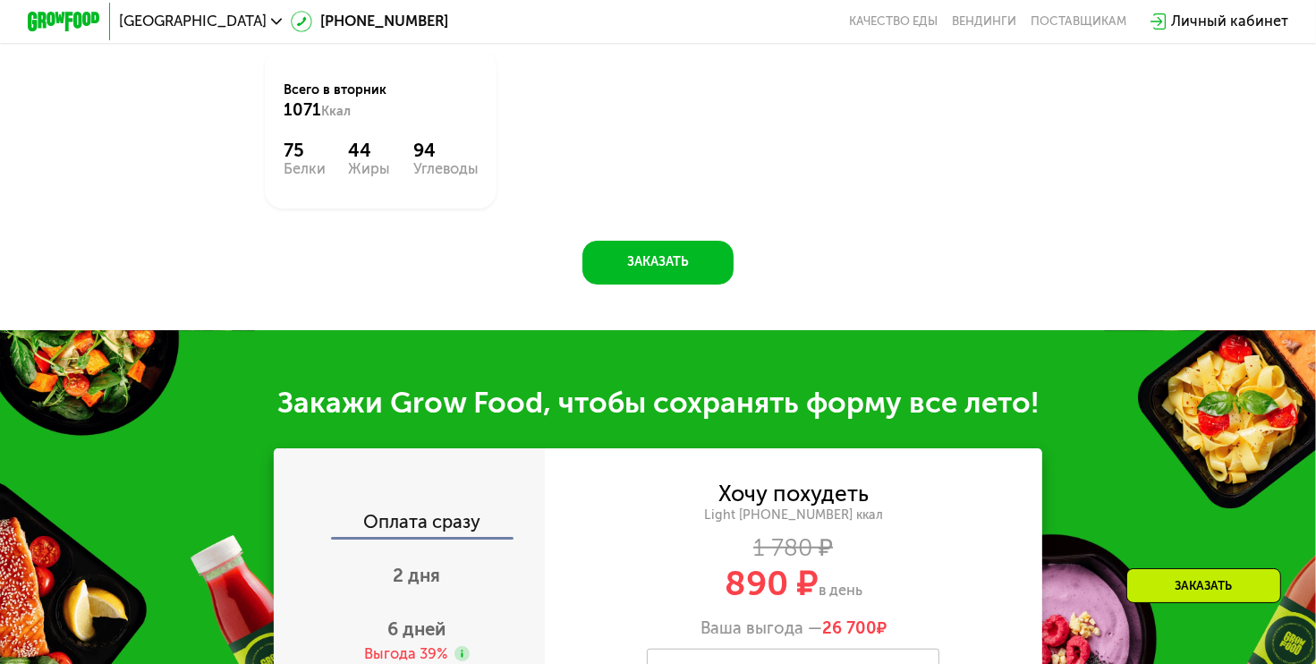
scroll to position [873, 0]
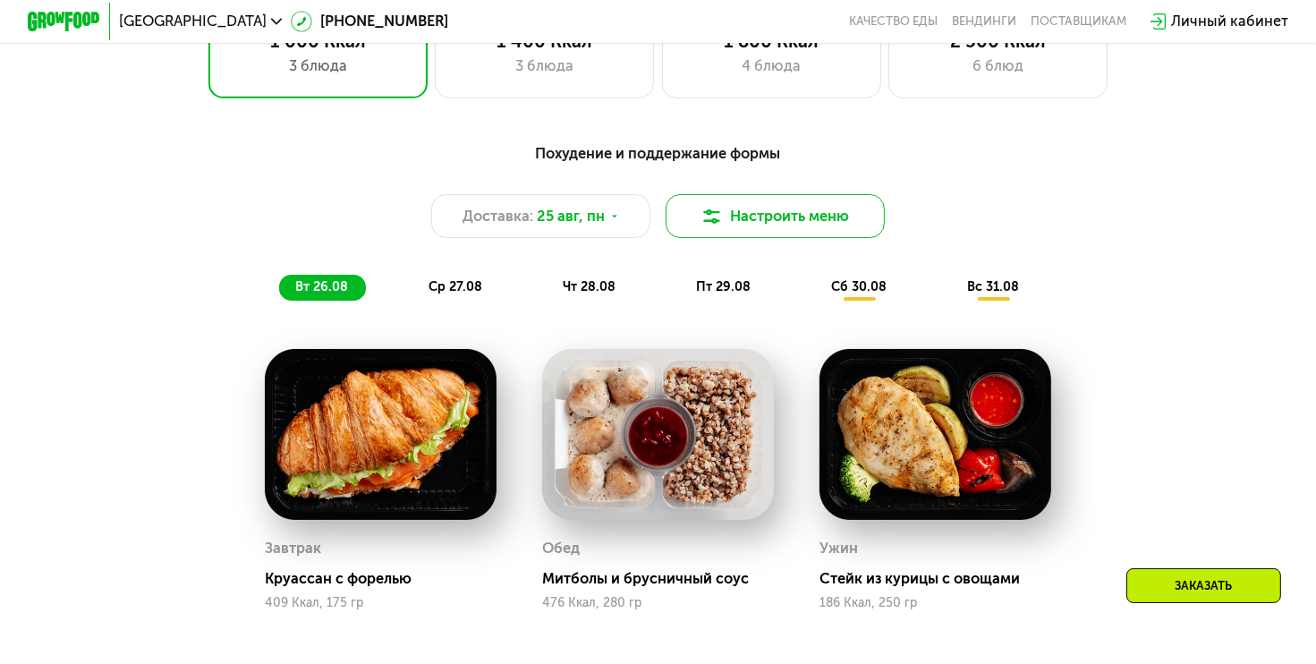
click at [742, 225] on button "Настроить меню" at bounding box center [775, 216] width 219 height 44
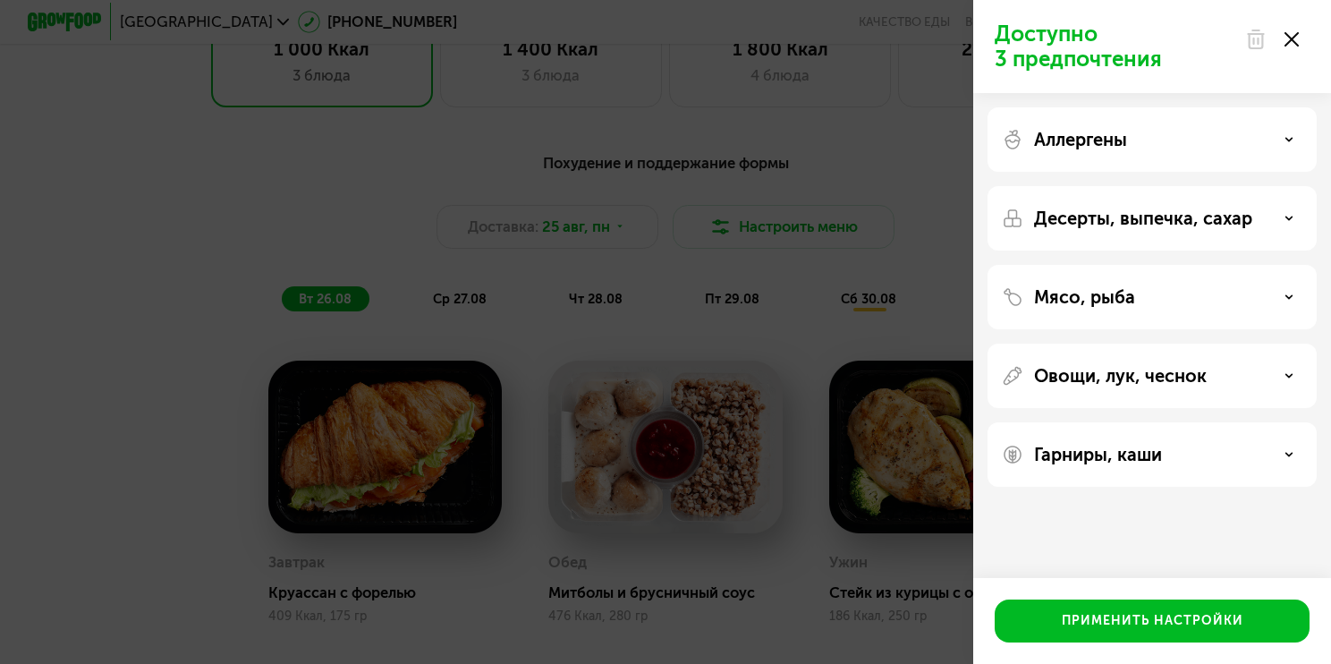
click at [1293, 41] on use at bounding box center [1292, 39] width 14 height 14
